Goal: Information Seeking & Learning: Learn about a topic

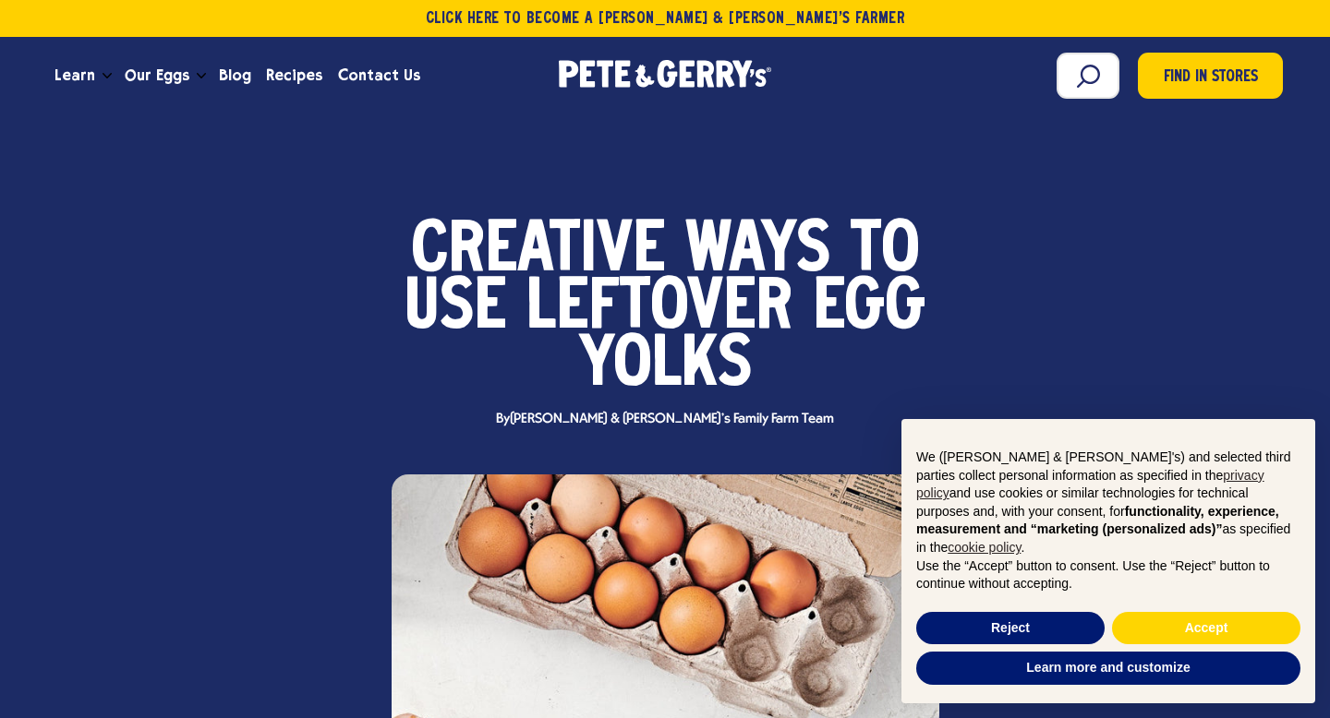
scroll to position [10, 0]
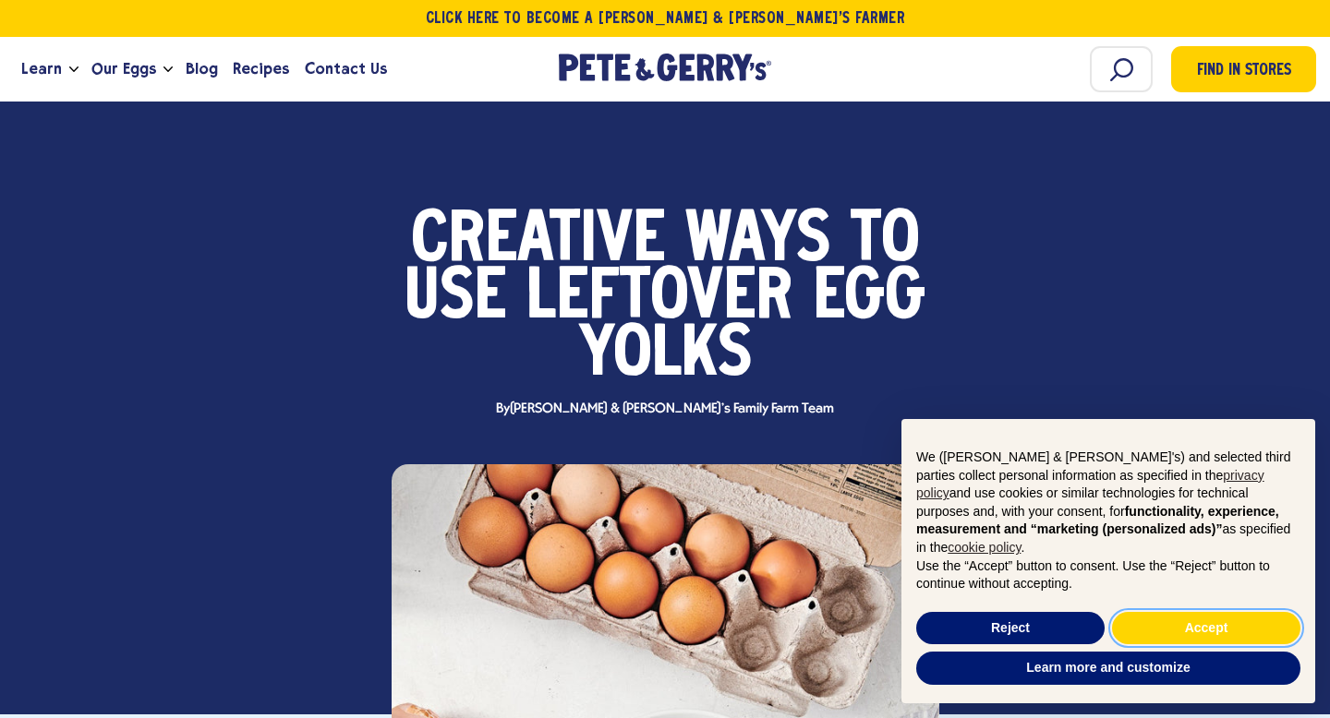
click at [1222, 621] on button "Accept" at bounding box center [1206, 628] width 188 height 33
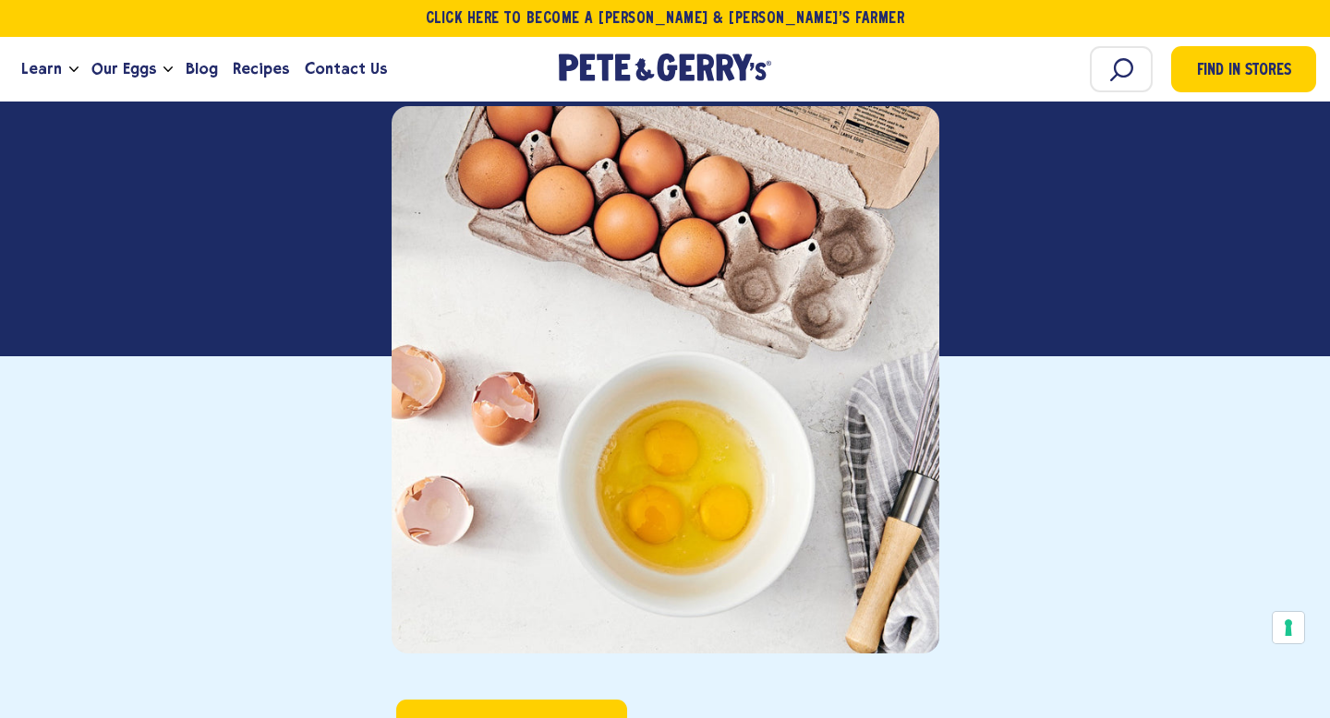
scroll to position [0, 0]
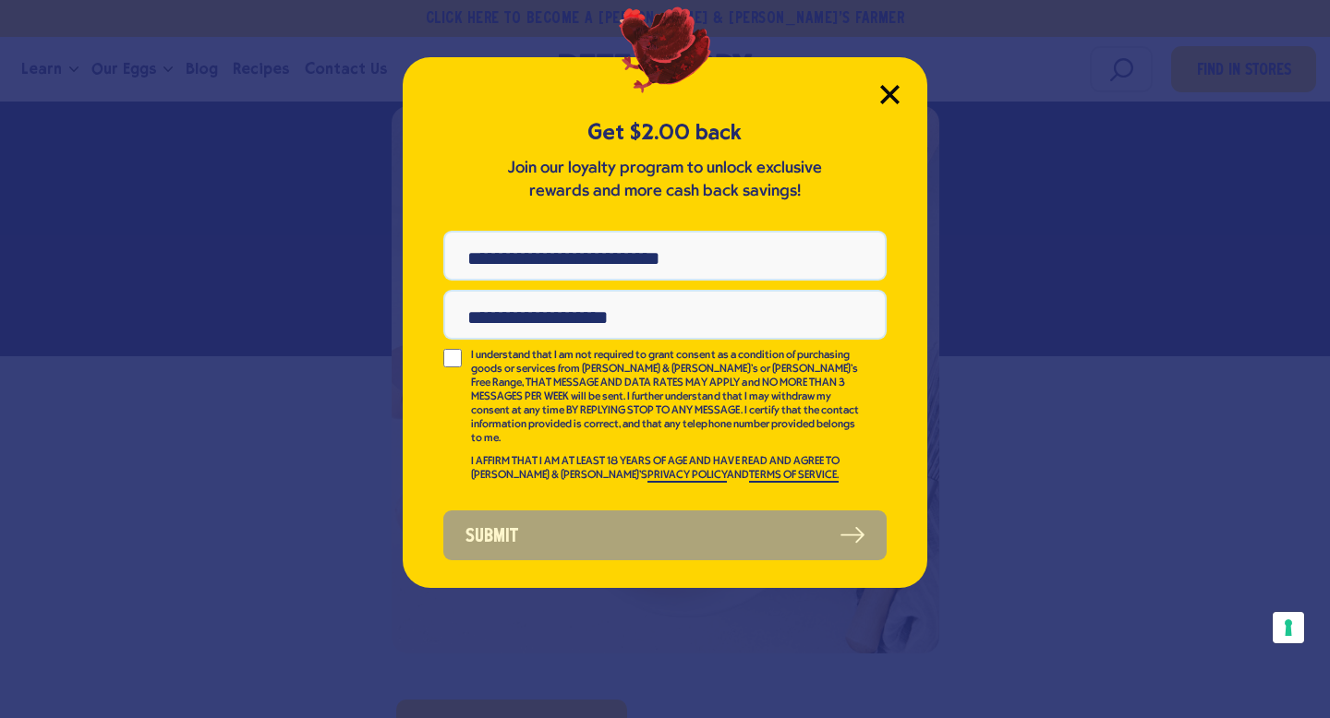
click at [899, 92] on icon "Close Modal" at bounding box center [889, 94] width 19 height 19
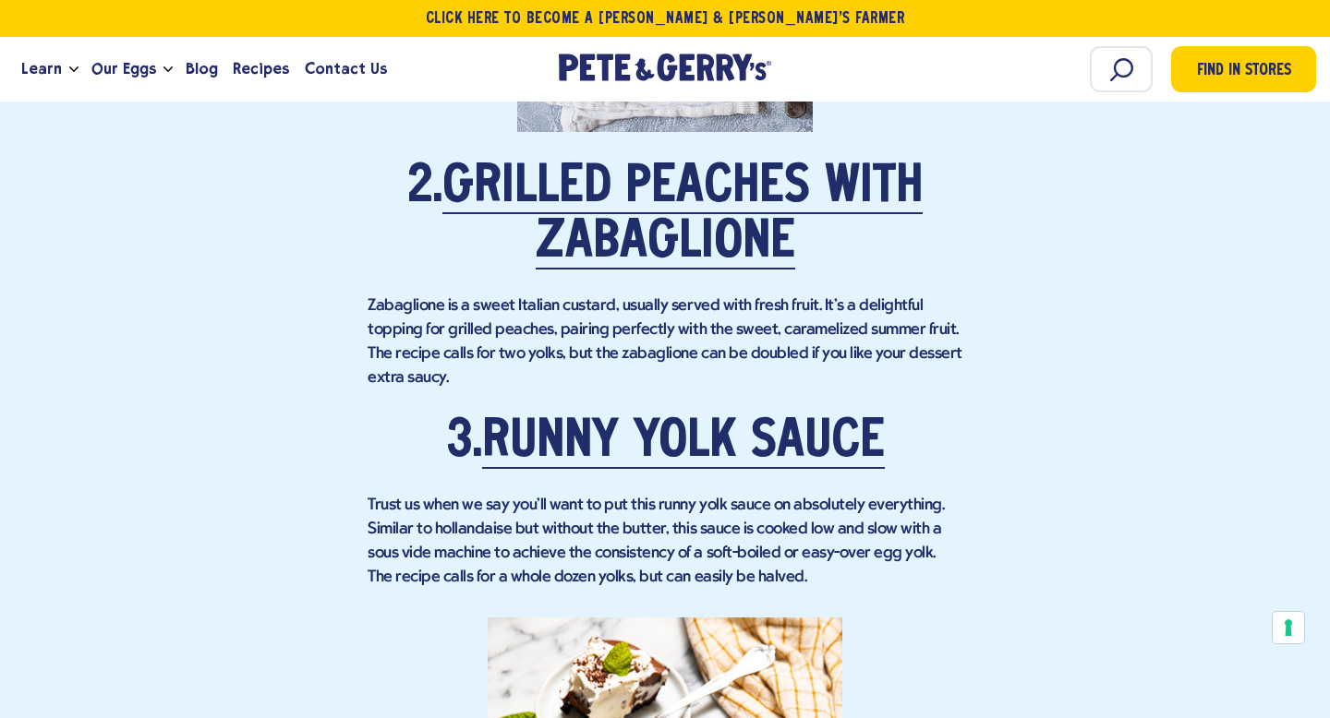
scroll to position [2494, 0]
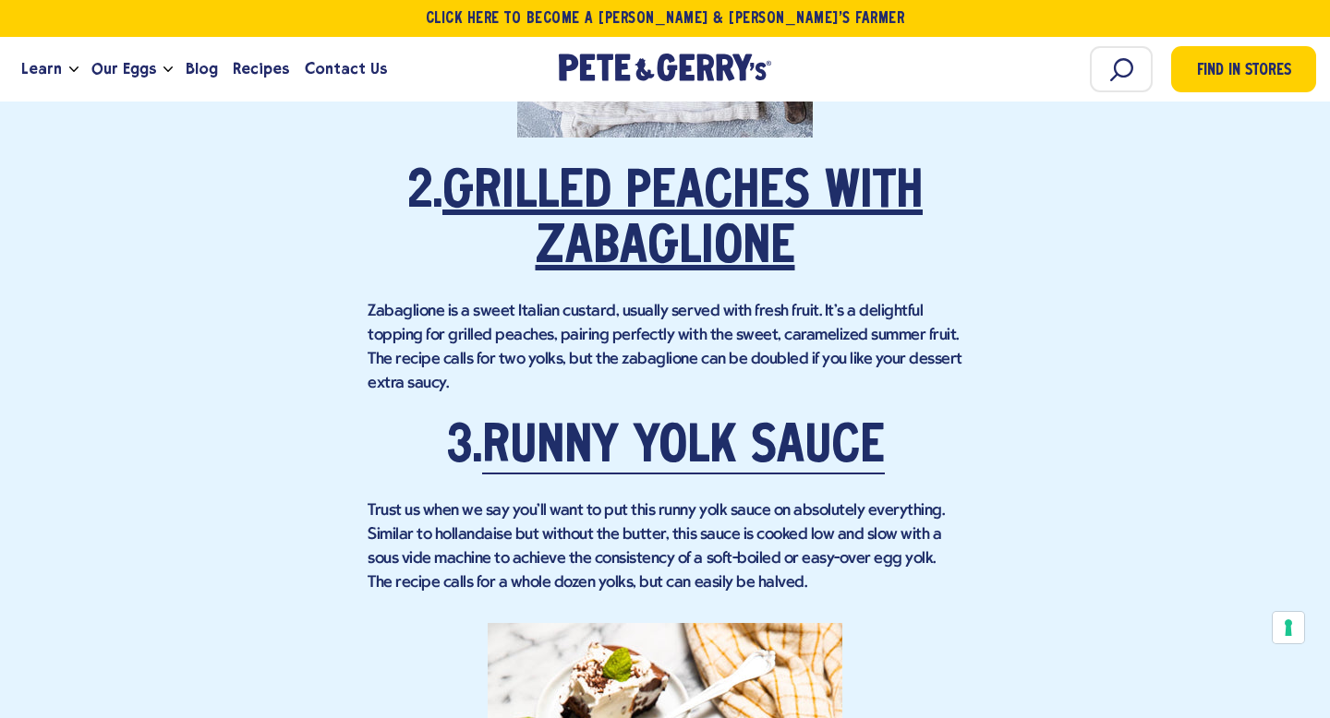
click at [634, 175] on link "Grilled Peaches with Zabaglione" at bounding box center [682, 221] width 480 height 107
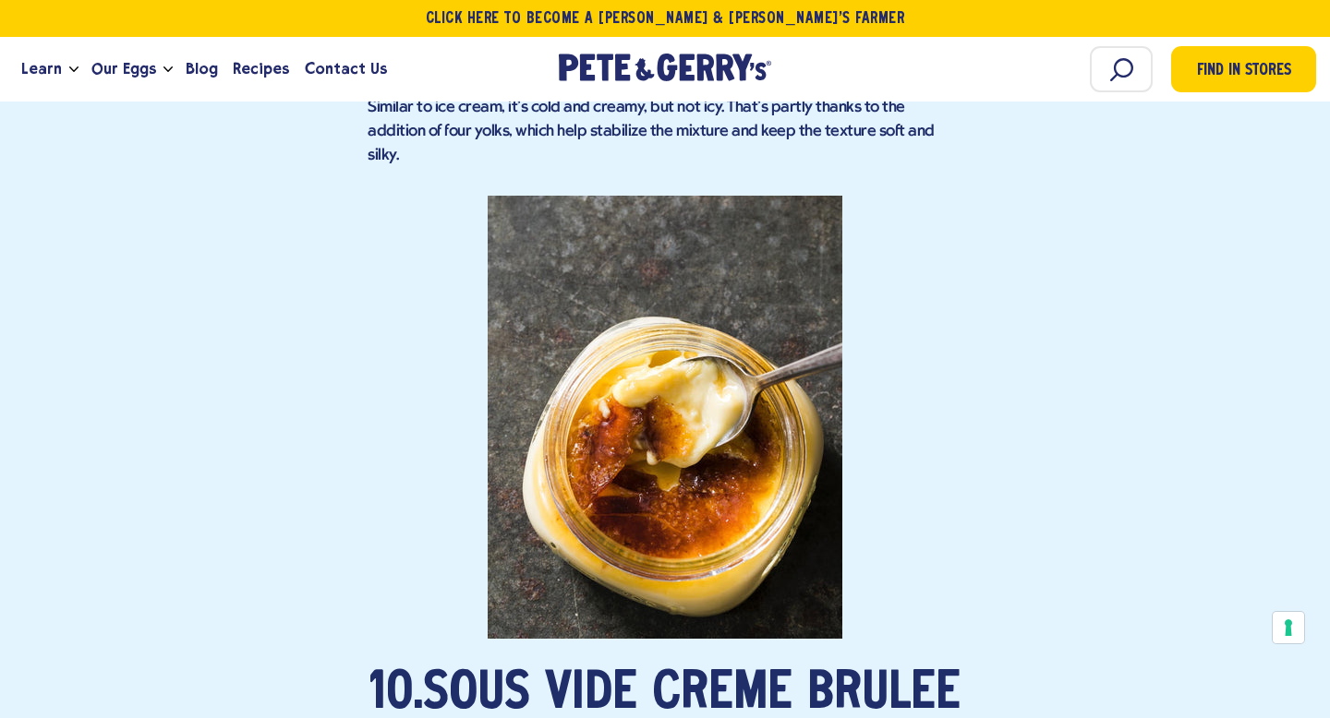
scroll to position [7239, 0]
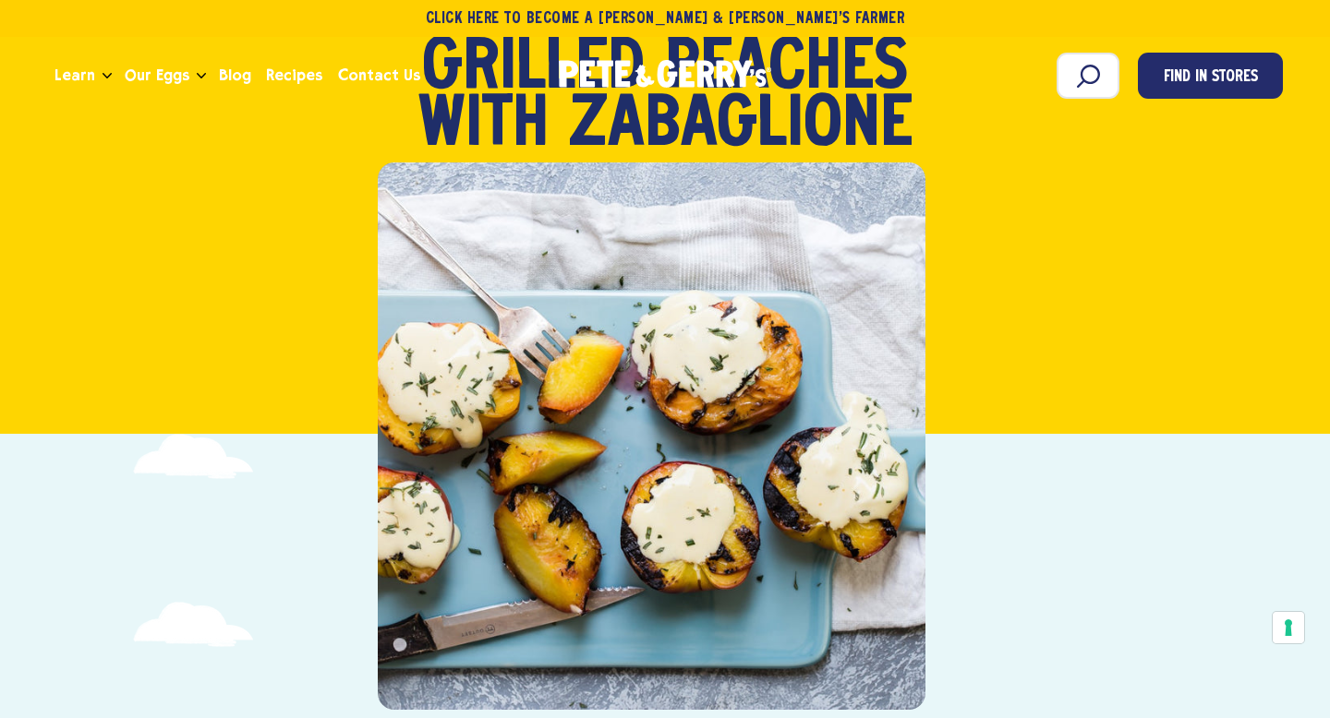
scroll to position [86, 0]
